Goal: Information Seeking & Learning: Understand process/instructions

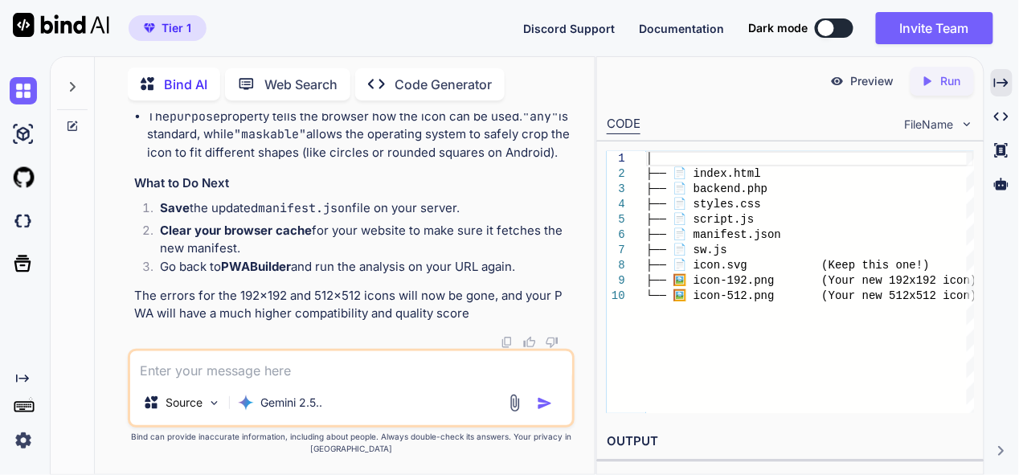
type textarea "n"
type textarea "x"
type textarea "no"
type textarea "x"
type textarea "now"
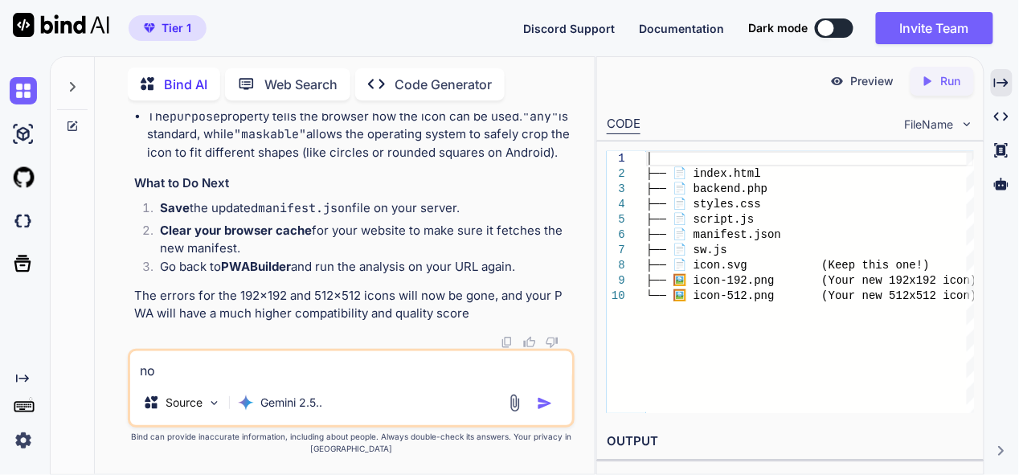
type textarea "x"
type textarea "now"
type textarea "x"
type textarea "now h"
type textarea "x"
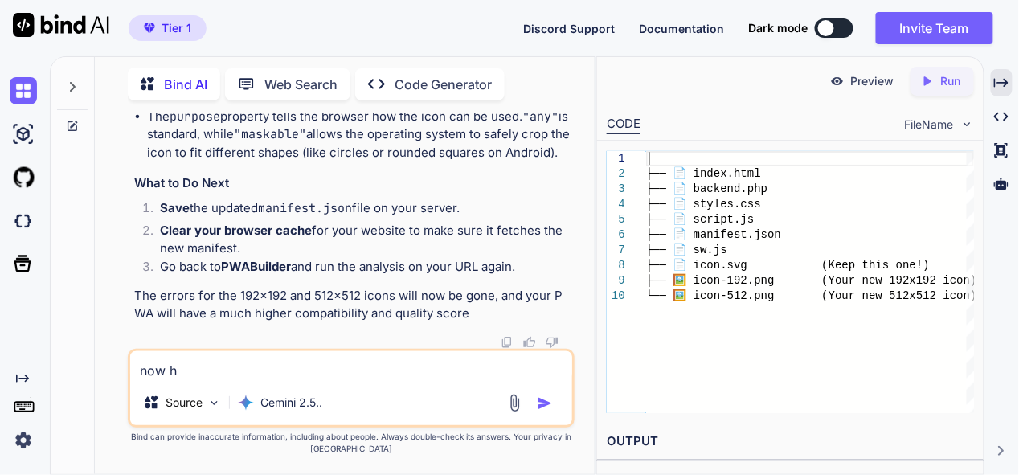
type textarea "now ho"
type textarea "x"
type textarea "now how"
type textarea "x"
type textarea "now how"
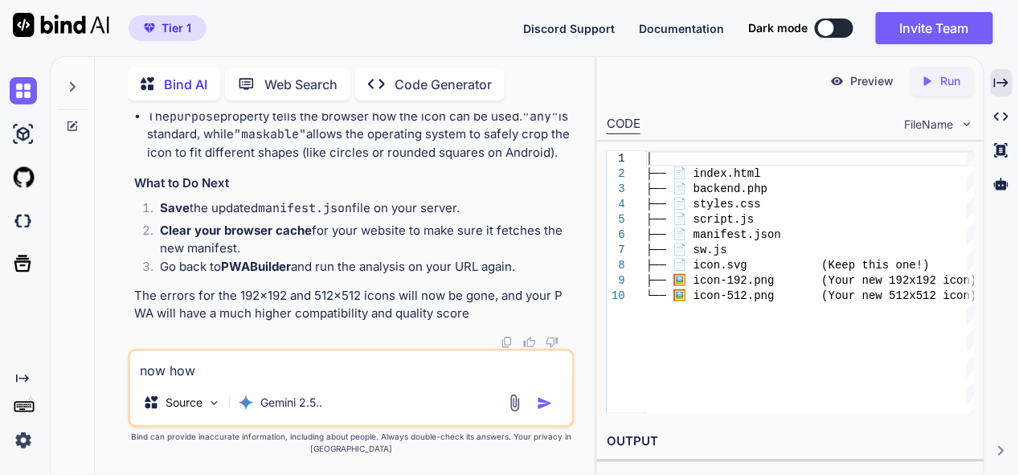
type textarea "x"
type textarea "now how t"
type textarea "x"
type textarea "now how to"
type textarea "x"
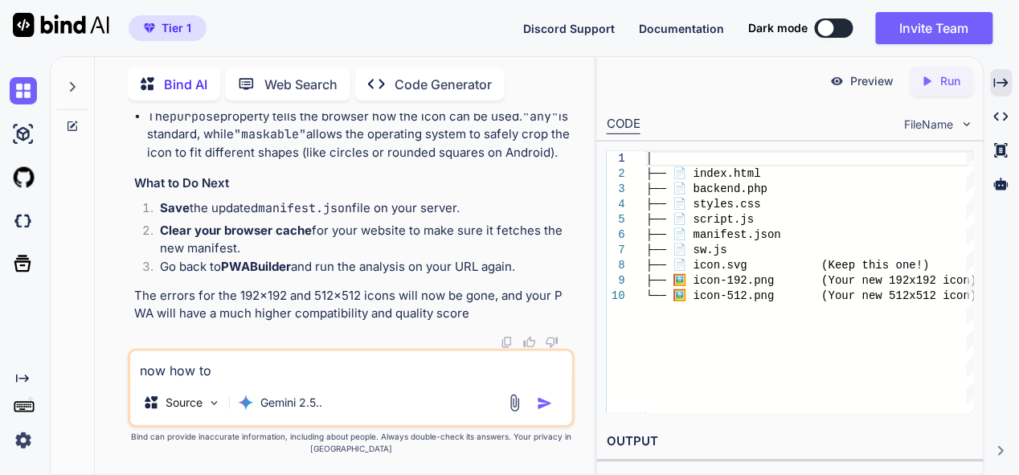
type textarea "now how to"
type textarea "x"
type textarea "now how to d"
type textarea "x"
type textarea "now how to do"
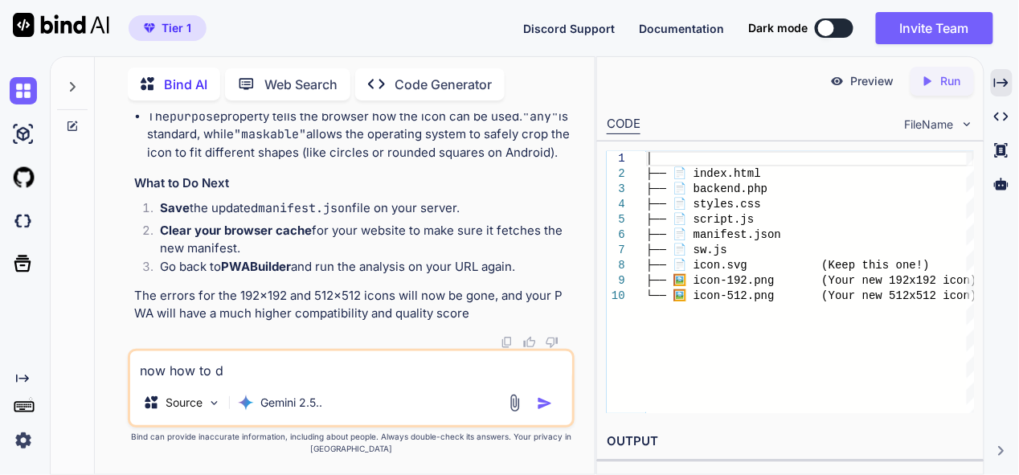
type textarea "x"
type textarea "now how to dow"
type textarea "x"
type textarea "now how to down"
type textarea "x"
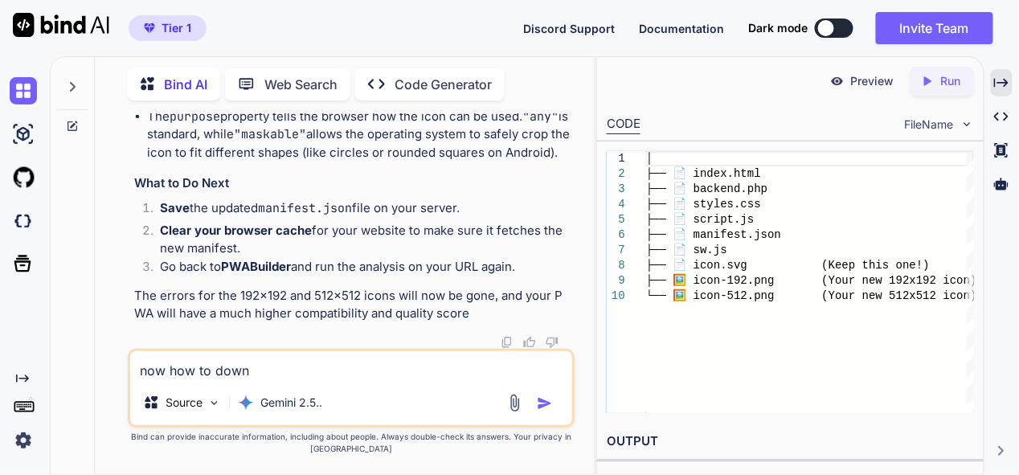
type textarea "now how to downl"
type textarea "x"
type textarea "now how to downlo"
type textarea "x"
type textarea "now how to downloa"
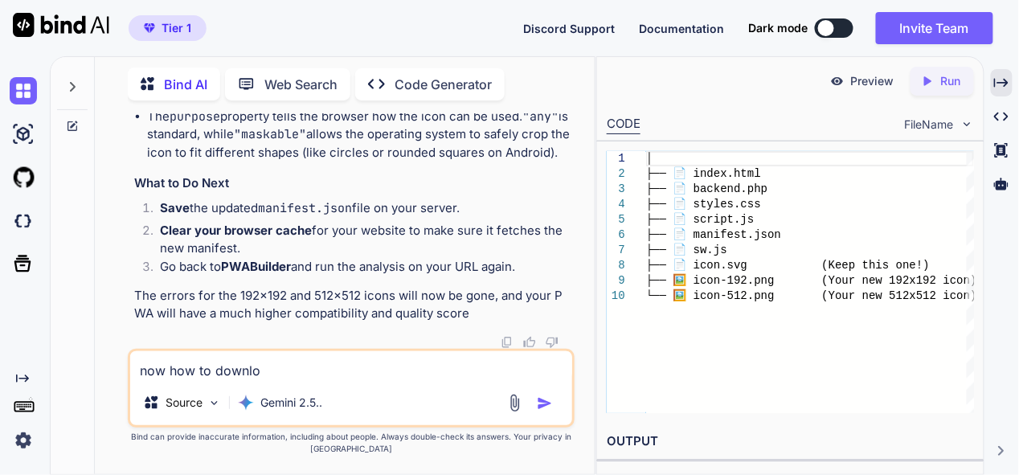
type textarea "x"
type textarea "now how to download"
type textarea "x"
type textarea "now how to download"
type textarea "x"
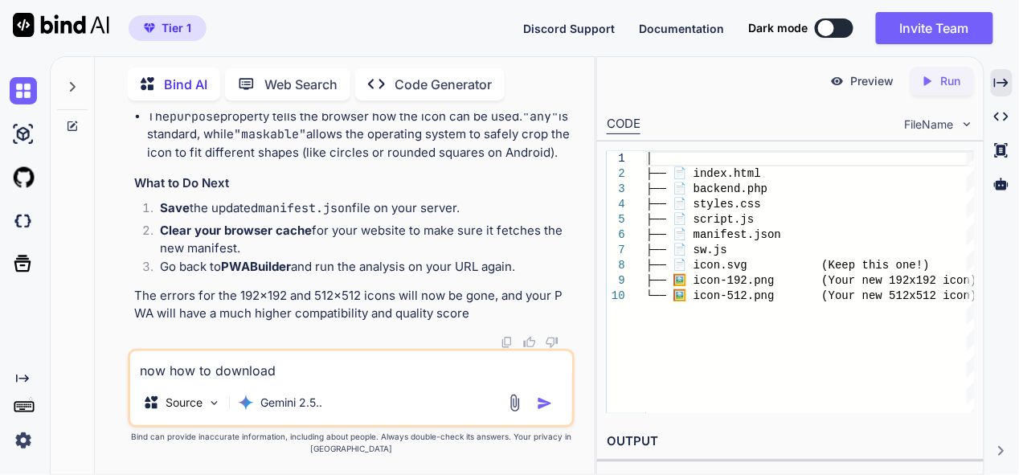
type textarea "now how to download e"
type textarea "x"
type textarea "now how to download ex"
type textarea "x"
type textarea "now how to download exe"
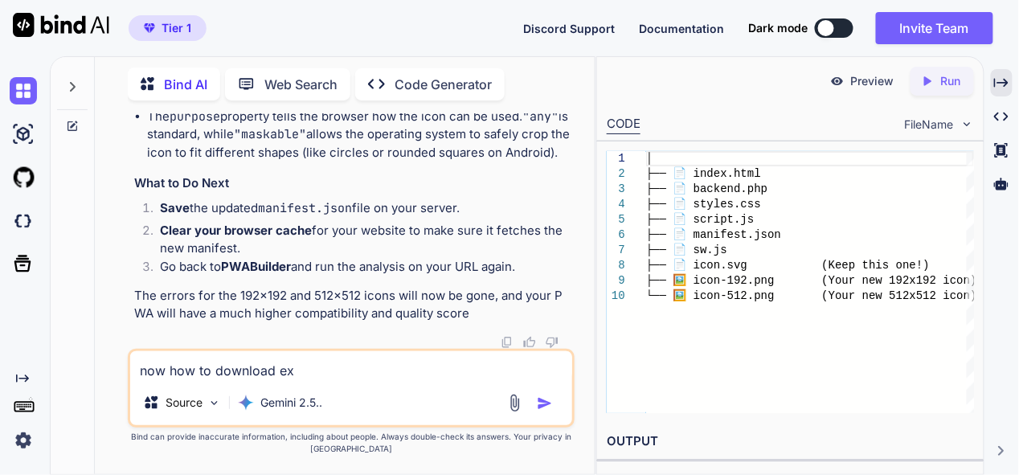
type textarea "x"
type textarea "now how to download exe"
type textarea "x"
type textarea "now how to download exe f"
type textarea "x"
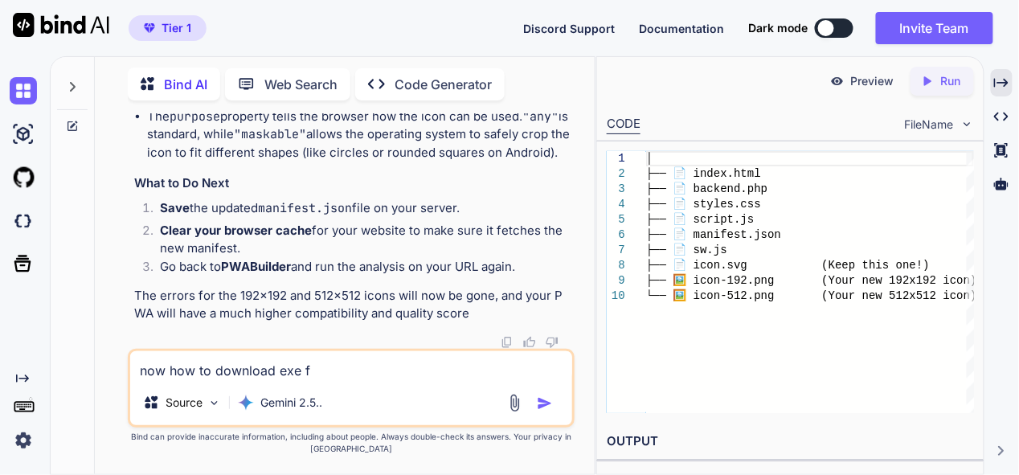
type textarea "now how to download exe fi"
type textarea "x"
type textarea "now how to download exe fil"
type textarea "x"
type textarea "now how to download exe file"
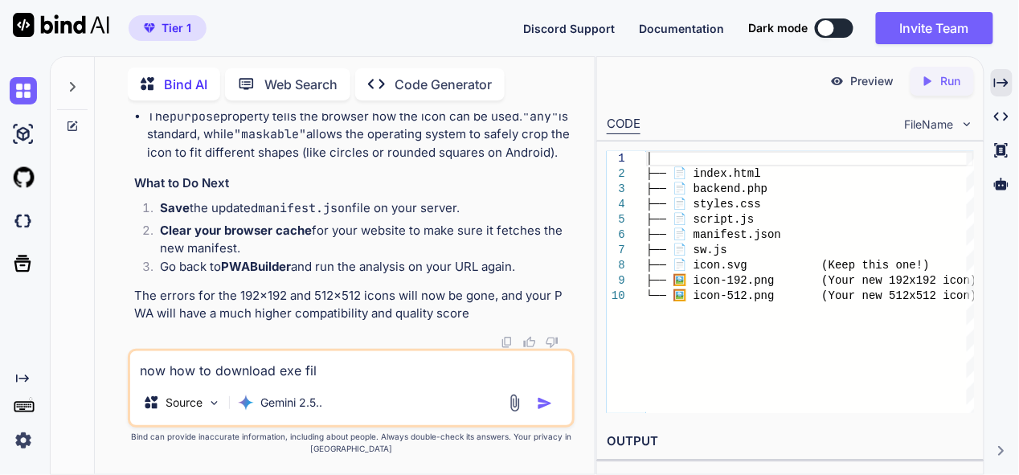
type textarea "x"
type textarea "now how to download exe file"
click at [547, 402] on img "button" at bounding box center [545, 403] width 16 height 16
type textarea "x"
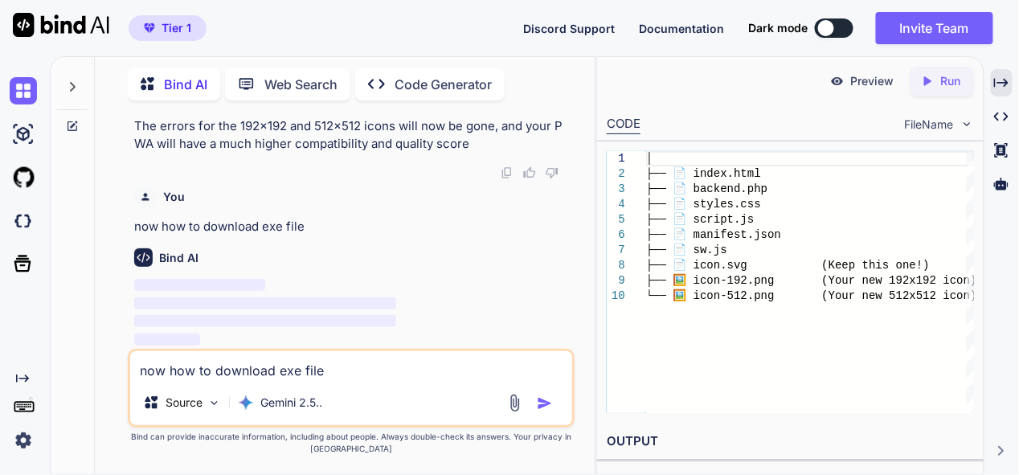
scroll to position [125557, 0]
